Goal: Understand process/instructions: Learn about a topic

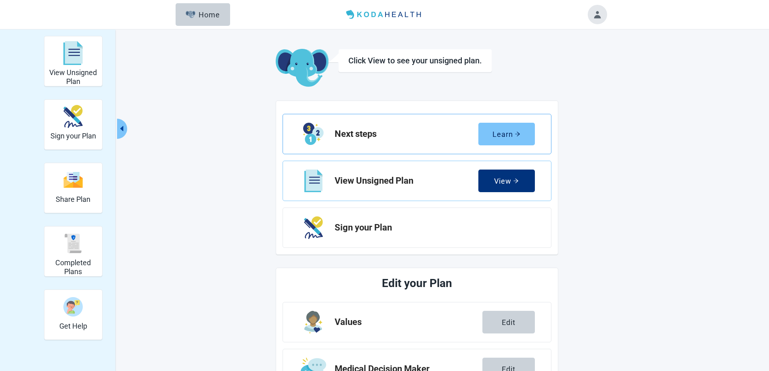
click at [511, 134] on div "Learn" at bounding box center [507, 134] width 28 height 8
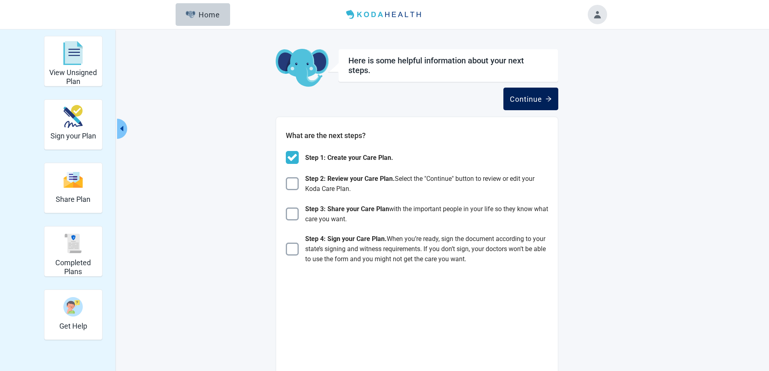
click at [526, 100] on div "Continue" at bounding box center [531, 99] width 42 height 8
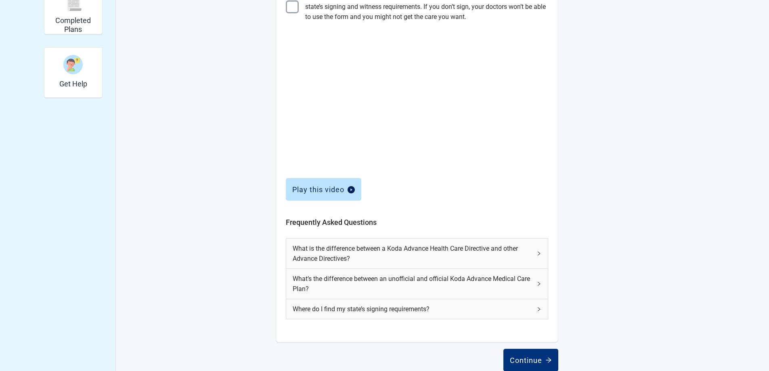
scroll to position [256, 0]
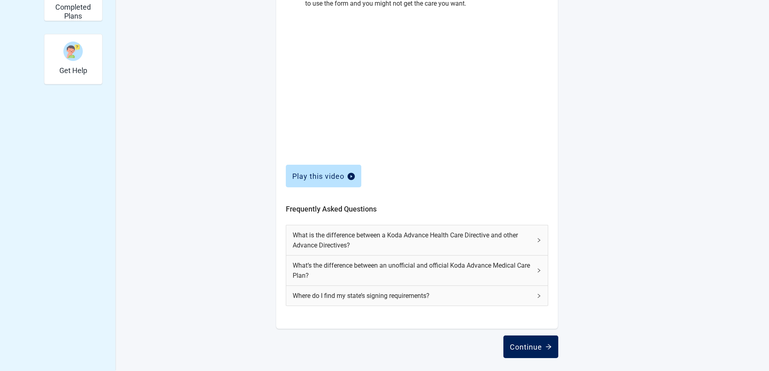
click at [531, 346] on div "Continue" at bounding box center [531, 347] width 42 height 8
